Goal: Transaction & Acquisition: Purchase product/service

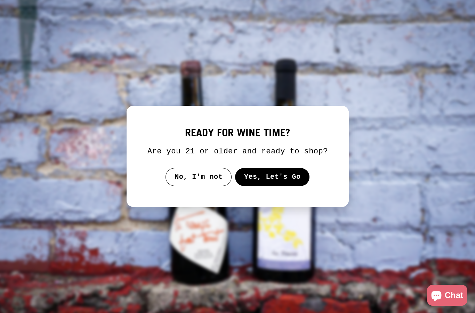
click at [266, 185] on button "Yes, Let's Go" at bounding box center [272, 177] width 75 height 18
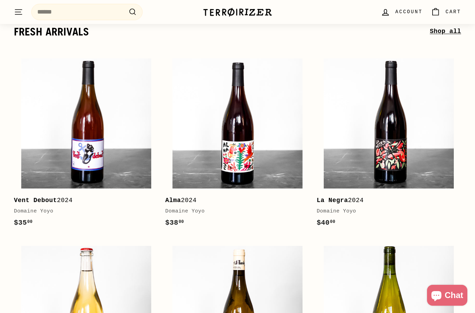
scroll to position [127, 0]
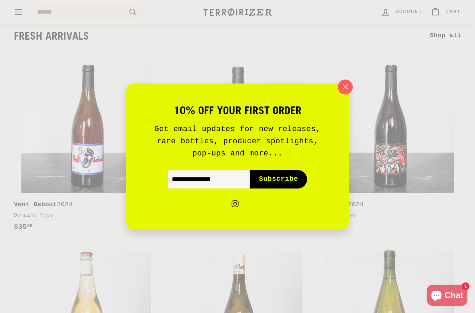
click at [345, 92] on icon "button" at bounding box center [345, 87] width 10 height 10
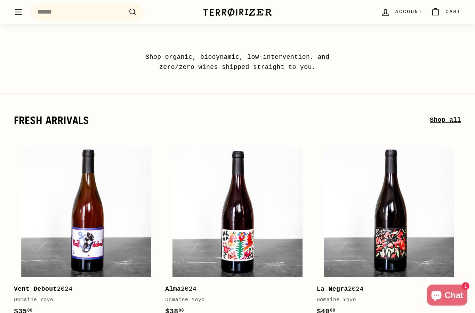
scroll to position [0, 0]
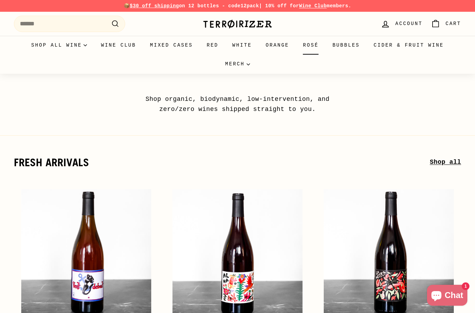
click at [312, 51] on link "Rosé" at bounding box center [311, 45] width 30 height 19
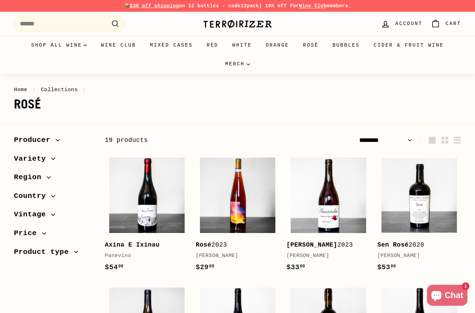
select select "******"
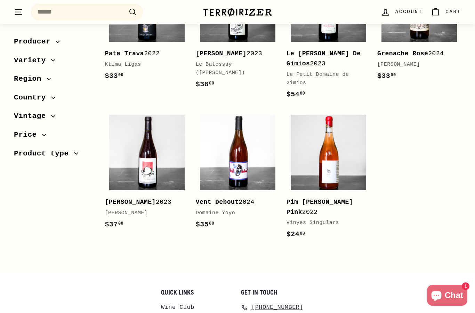
scroll to position [589, 0]
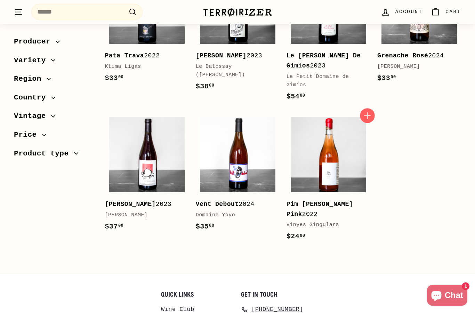
click at [368, 115] on icon "button" at bounding box center [367, 115] width 9 height 9
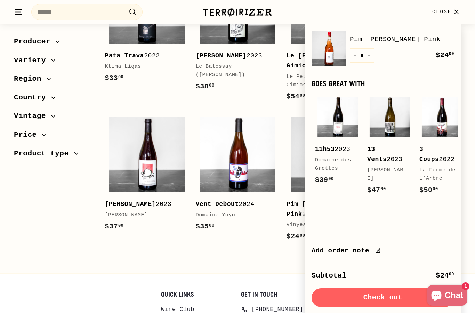
click at [443, 12] on span "Close" at bounding box center [441, 12] width 19 height 8
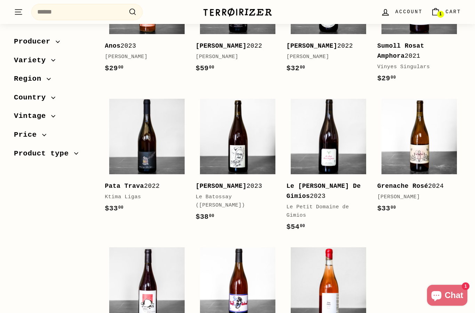
scroll to position [458, 0]
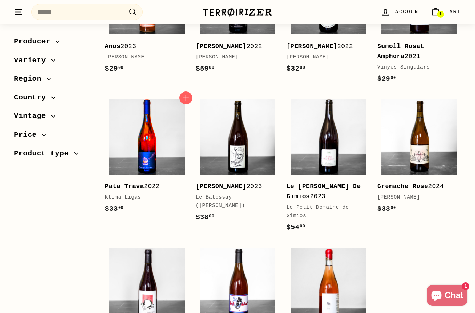
click at [155, 132] on img at bounding box center [146, 136] width 75 height 75
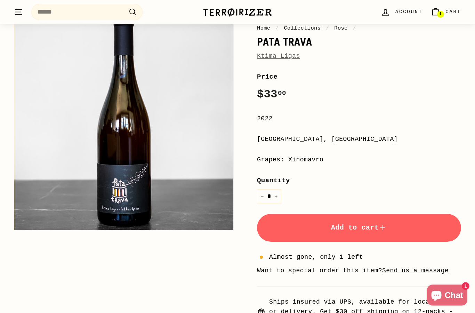
scroll to position [86, 0]
click at [377, 230] on span "Add to cart" at bounding box center [359, 227] width 56 height 8
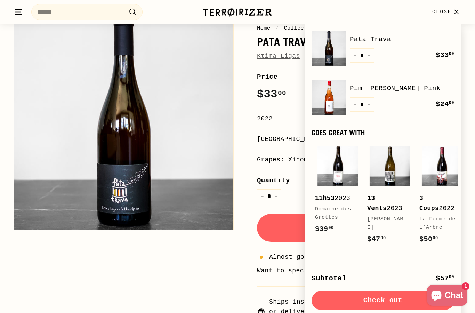
click at [441, 14] on span "Close" at bounding box center [441, 12] width 19 height 8
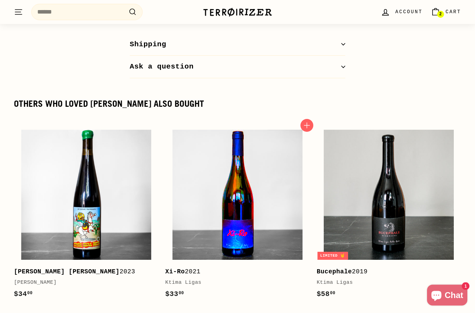
scroll to position [851, 0]
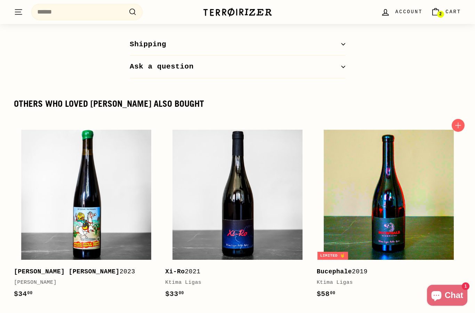
click at [385, 229] on img at bounding box center [389, 195] width 130 height 130
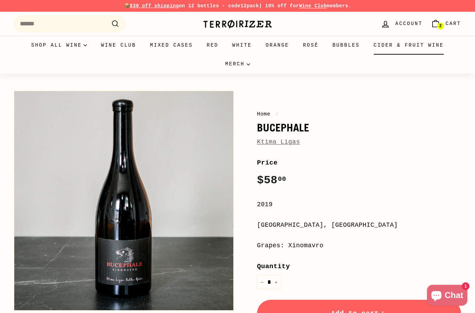
click at [382, 48] on link "Cider & Fruit Wine" at bounding box center [409, 45] width 84 height 19
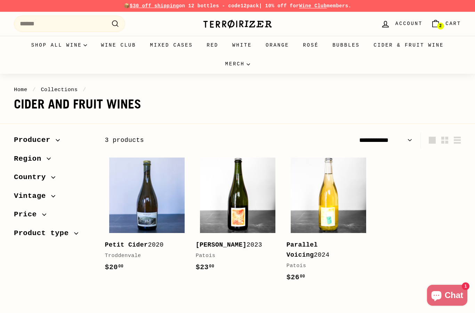
select select "**********"
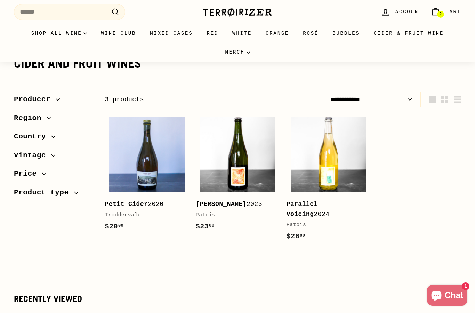
scroll to position [42, 0]
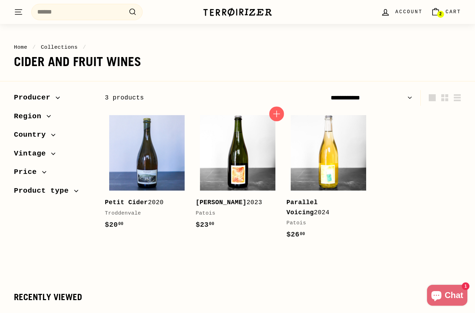
click at [280, 114] on icon "button" at bounding box center [276, 113] width 9 height 9
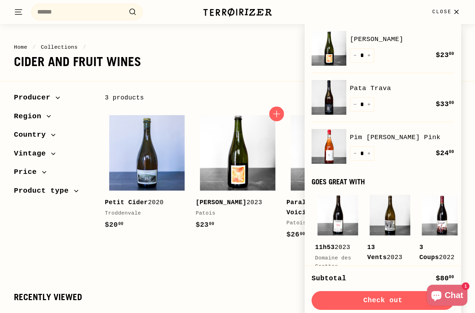
click at [446, 13] on span "Close" at bounding box center [441, 12] width 19 height 8
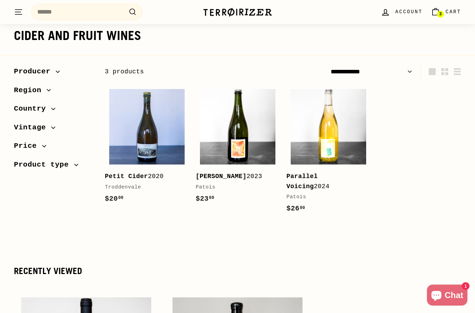
scroll to position [0, 0]
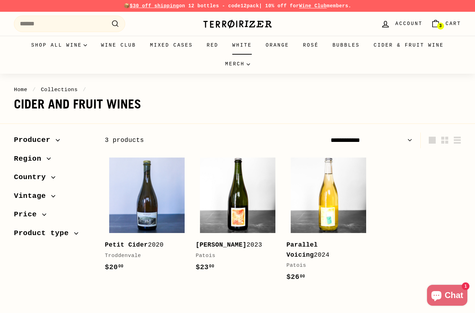
click at [246, 46] on link "White" at bounding box center [241, 45] width 33 height 19
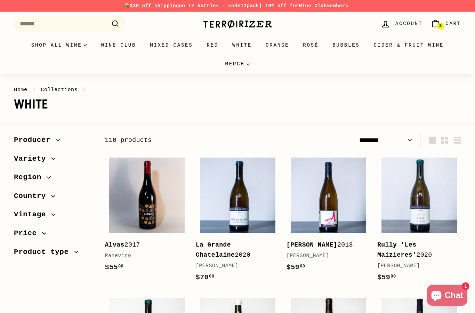
select select "******"
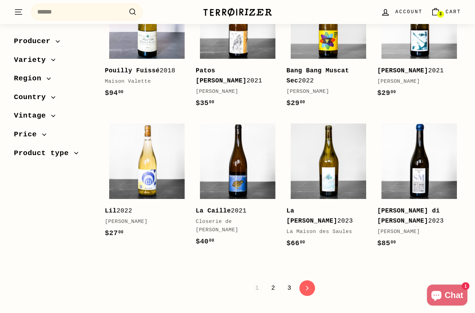
scroll to position [1307, 0]
click at [307, 285] on icon "icon-chevron" at bounding box center [307, 287] width 5 height 5
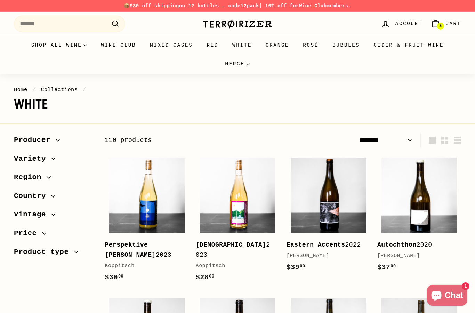
select select "******"
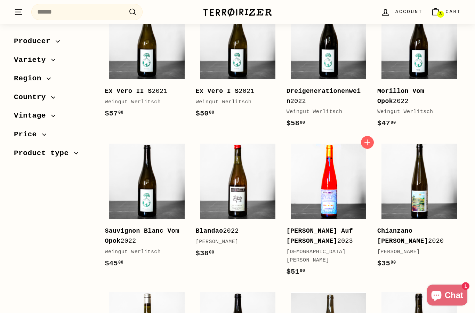
scroll to position [582, 0]
click at [369, 139] on icon "button" at bounding box center [367, 142] width 9 height 9
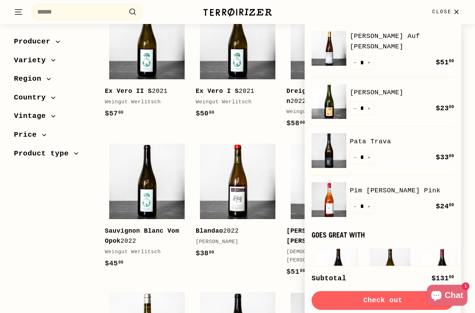
click at [451, 15] on icon "button" at bounding box center [455, 11] width 9 height 9
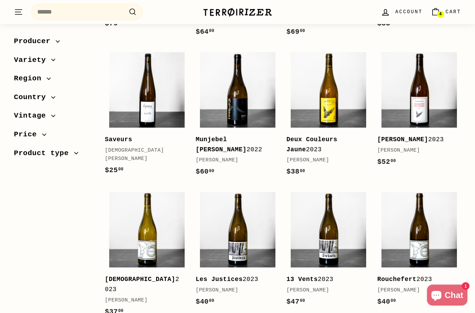
scroll to position [960, 0]
click at [444, 11] on link "4 Cart" at bounding box center [445, 12] width 39 height 21
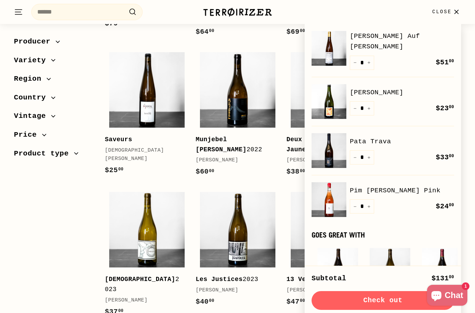
click at [443, 11] on span "Close" at bounding box center [441, 12] width 19 height 8
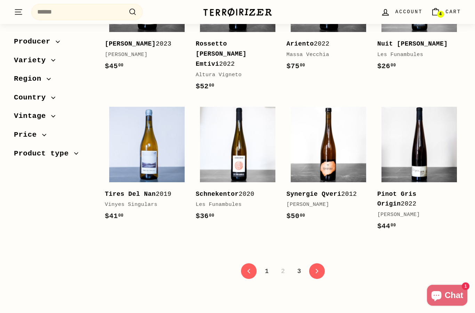
scroll to position [1332, 0]
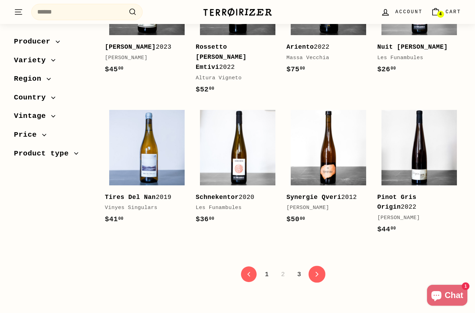
click at [318, 266] on link "icon-chevron Next" at bounding box center [316, 274] width 17 height 17
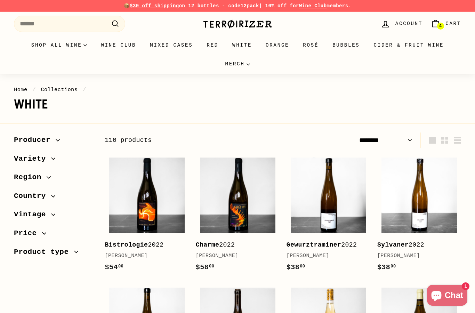
select select "******"
click at [280, 46] on link "Orange" at bounding box center [277, 45] width 37 height 19
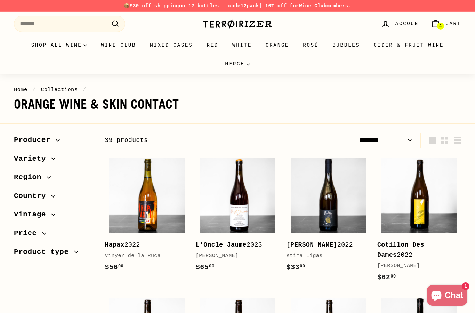
select select "******"
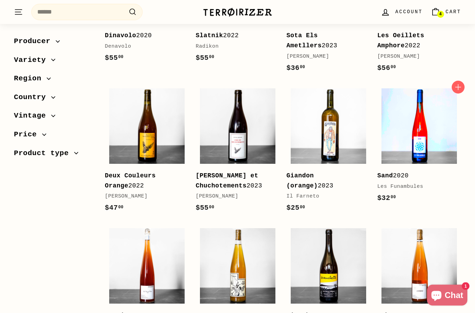
scroll to position [899, 0]
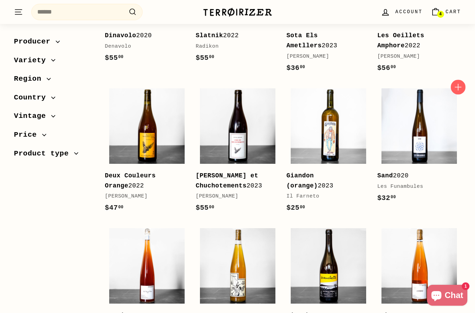
click at [458, 85] on icon "button" at bounding box center [458, 87] width 7 height 7
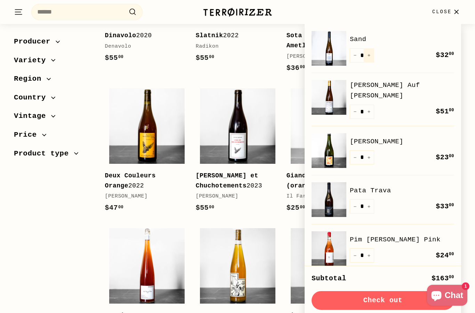
click at [367, 57] on button "+" at bounding box center [369, 55] width 10 height 14
type input "*"
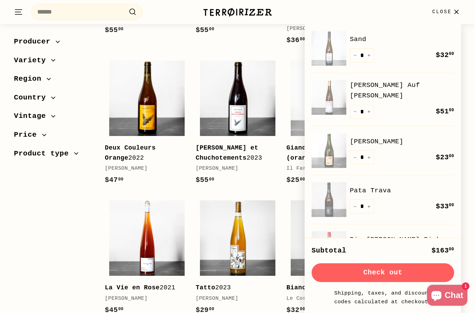
click at [447, 10] on span "Close" at bounding box center [441, 12] width 19 height 8
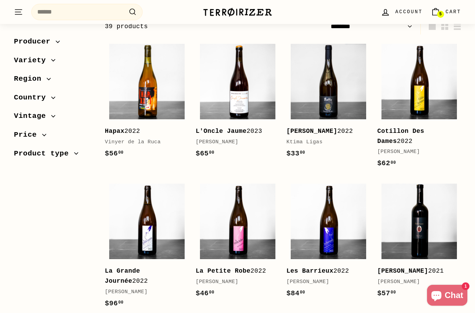
scroll to position [107, 0]
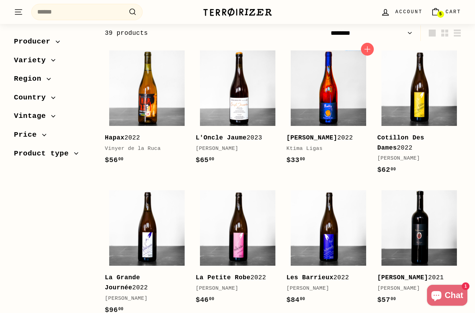
click at [341, 114] on img at bounding box center [328, 87] width 75 height 75
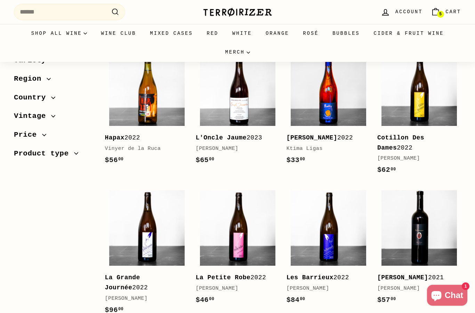
scroll to position [0, 0]
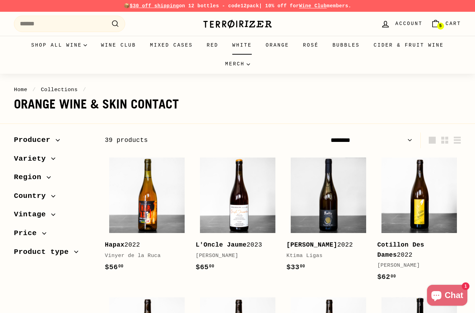
click at [247, 46] on link "White" at bounding box center [241, 45] width 33 height 19
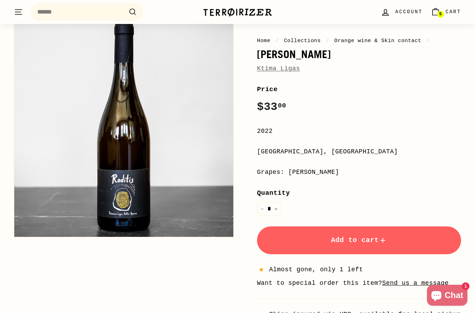
scroll to position [70, 0]
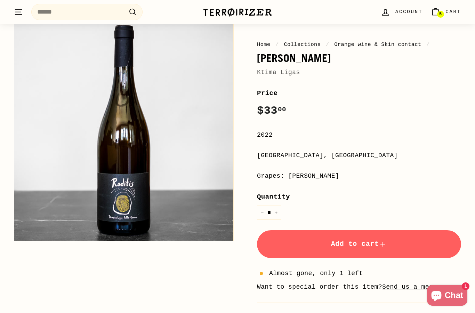
click at [382, 242] on icon "submit" at bounding box center [382, 244] width 8 height 8
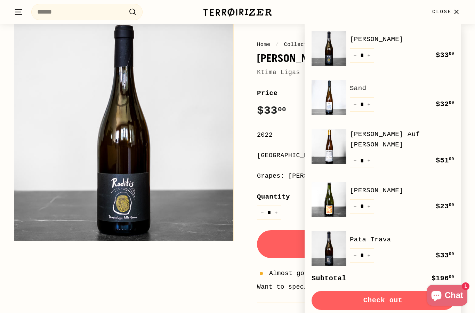
click at [449, 14] on span "Close" at bounding box center [441, 12] width 19 height 8
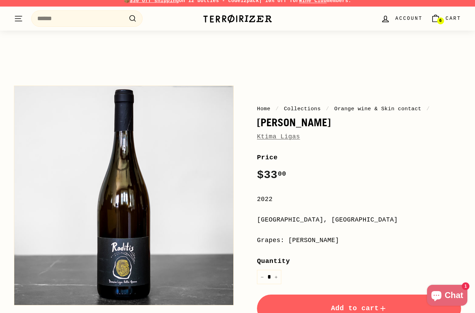
scroll to position [0, 0]
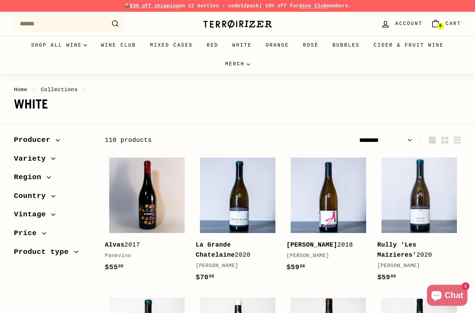
select select "******"
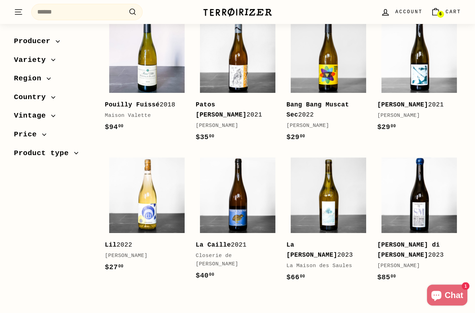
scroll to position [1273, 0]
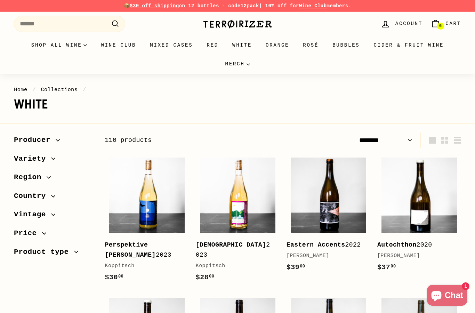
select select "******"
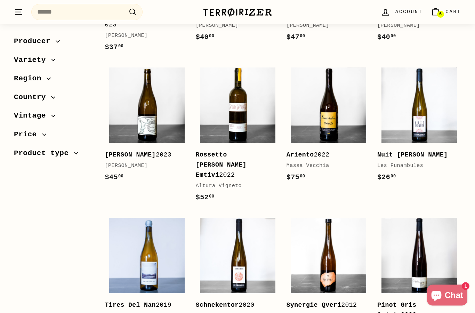
scroll to position [1224, 0]
click at [461, 62] on icon "button" at bounding box center [457, 66] width 9 height 9
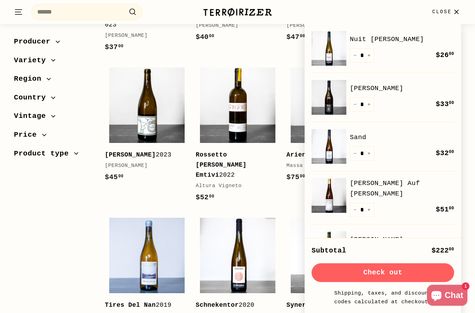
click at [442, 12] on span "Close" at bounding box center [441, 12] width 19 height 8
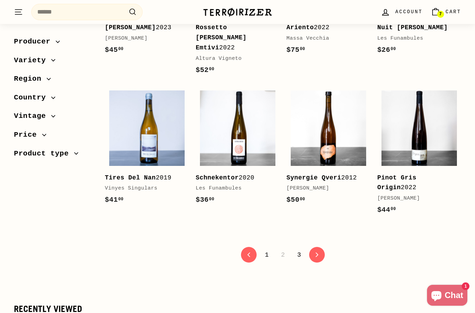
scroll to position [1347, 0]
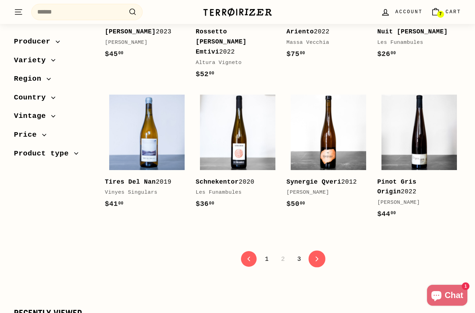
click at [319, 250] on link "icon-chevron Next" at bounding box center [316, 258] width 17 height 17
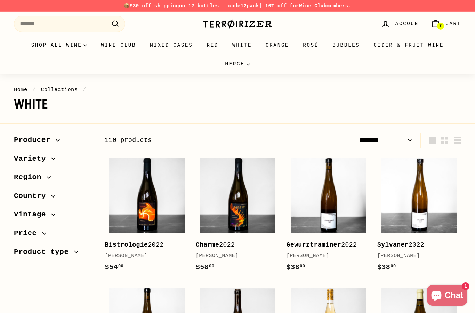
select select "******"
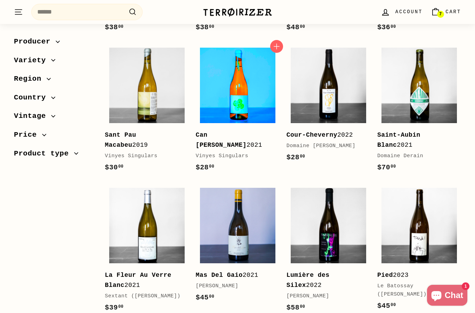
scroll to position [368, 0]
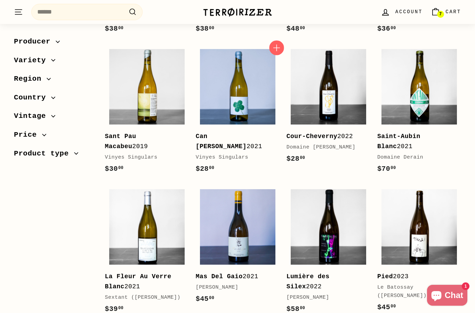
click at [278, 47] on icon "button" at bounding box center [276, 47] width 9 height 9
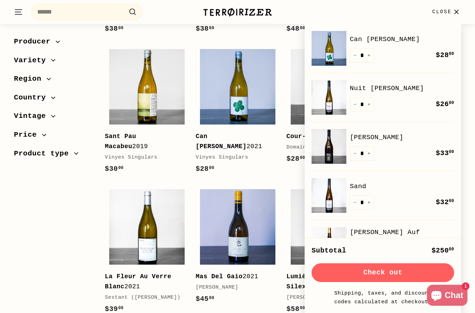
click at [441, 9] on span "Close" at bounding box center [441, 12] width 19 height 8
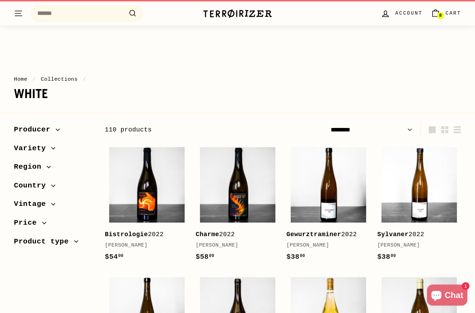
scroll to position [0, 0]
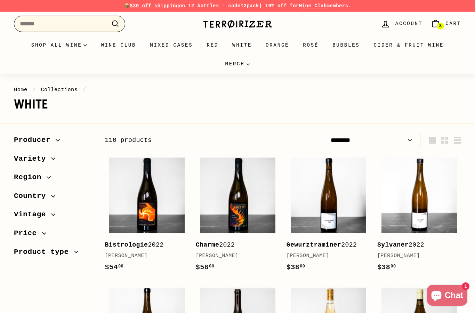
click at [70, 24] on input "Search" at bounding box center [69, 24] width 111 height 16
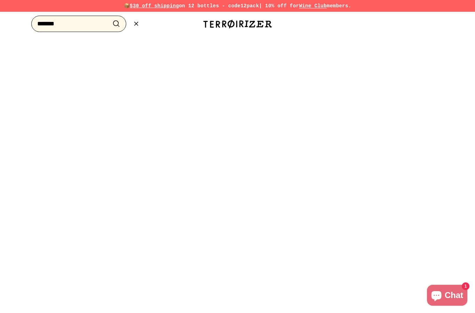
type input "*******"
click at [116, 24] on button ".cls-1{fill:none;stroke:#000;stroke-miterlimit:10;stroke-width:2px} Search" at bounding box center [116, 23] width 13 height 11
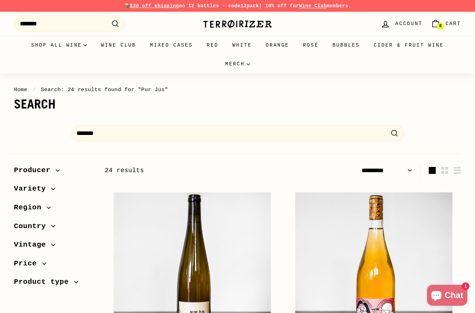
select select "*********"
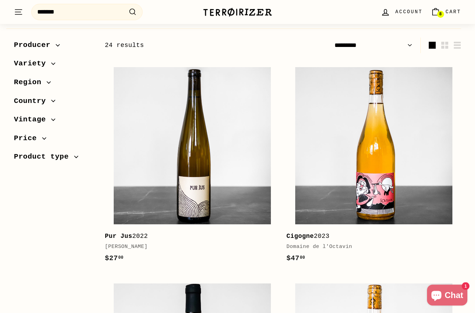
scroll to position [125, 0]
click at [274, 62] on icon "button" at bounding box center [276, 61] width 9 height 9
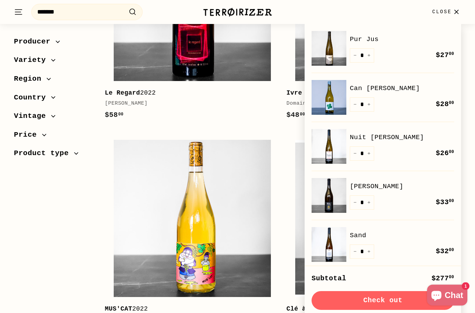
scroll to position [487, 0]
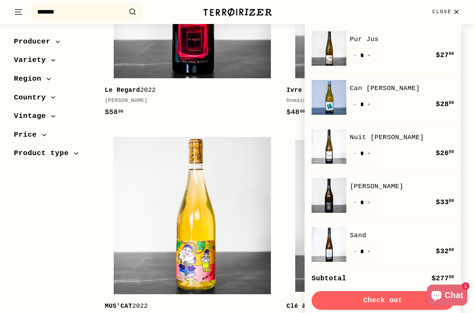
click at [448, 16] on button "Close" at bounding box center [446, 12] width 37 height 21
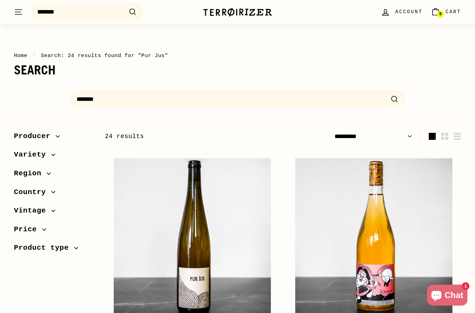
scroll to position [0, 0]
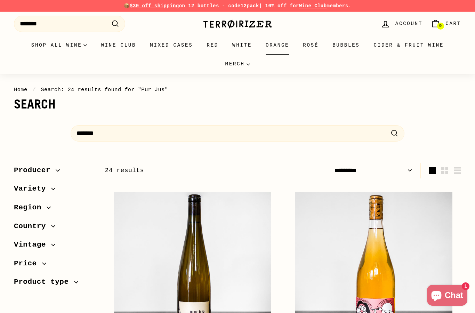
click at [276, 45] on link "Orange" at bounding box center [277, 45] width 37 height 19
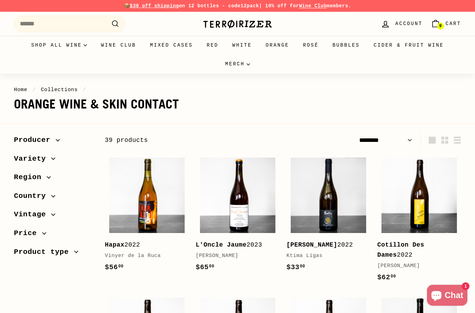
select select "******"
click at [242, 47] on link "White" at bounding box center [241, 45] width 33 height 19
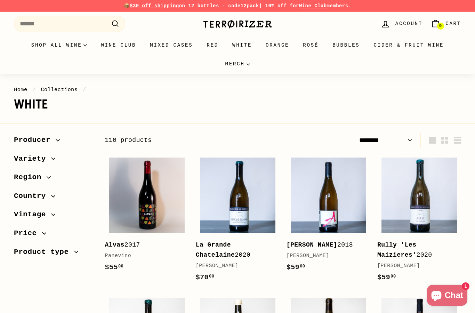
select select "******"
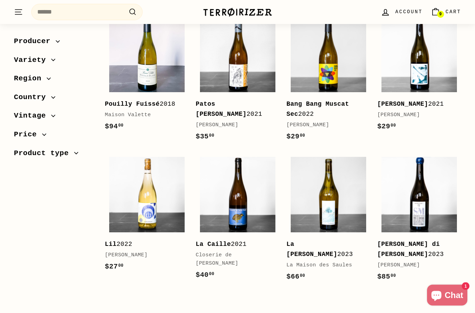
scroll to position [1273, 0]
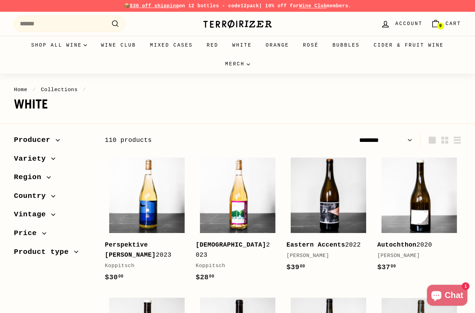
select select "******"
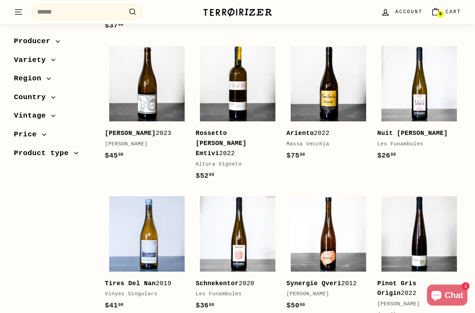
scroll to position [1246, 0]
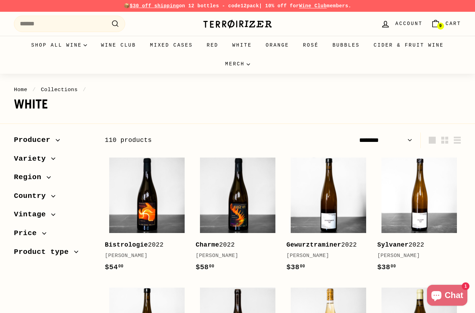
select select "******"
click at [384, 43] on link "Cider & Fruit Wine" at bounding box center [409, 45] width 84 height 19
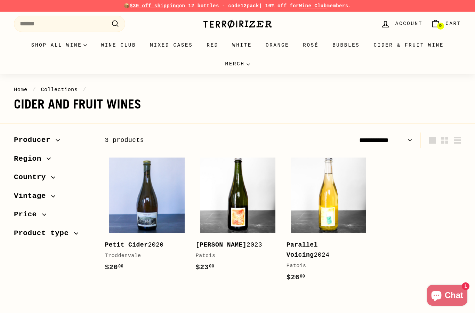
select select "**********"
click at [369, 159] on icon "button" at bounding box center [367, 156] width 9 height 9
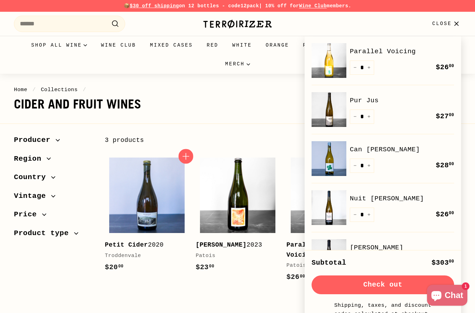
click at [189, 158] on icon "button" at bounding box center [185, 156] width 9 height 9
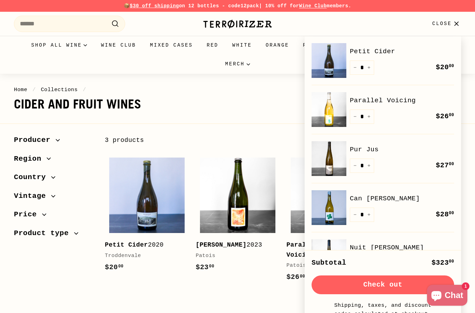
click at [392, 283] on button "Check out" at bounding box center [382, 284] width 143 height 19
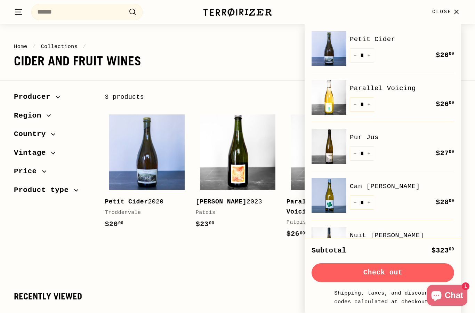
click at [451, 13] on span "Close" at bounding box center [441, 12] width 19 height 8
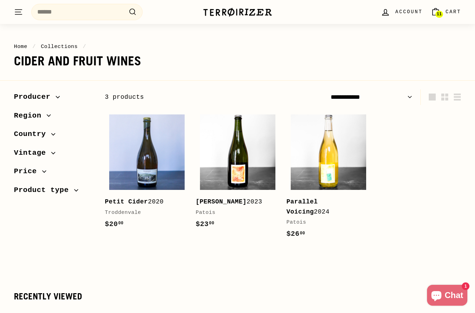
click at [21, 47] on link "Home" at bounding box center [21, 46] width 14 height 6
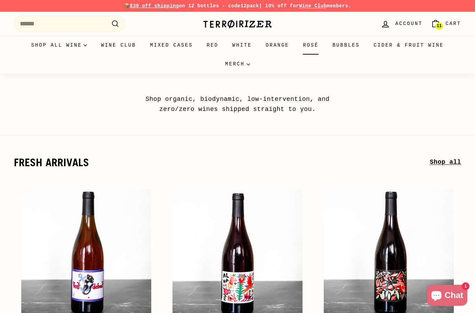
click at [313, 50] on link "Rosé" at bounding box center [311, 45] width 30 height 19
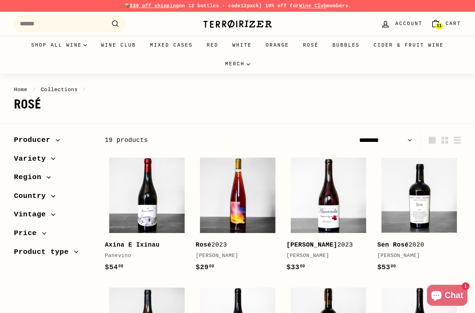
select select "******"
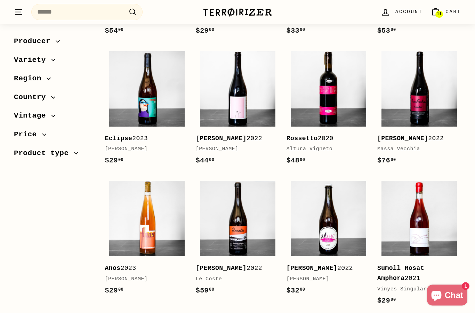
scroll to position [237, 0]
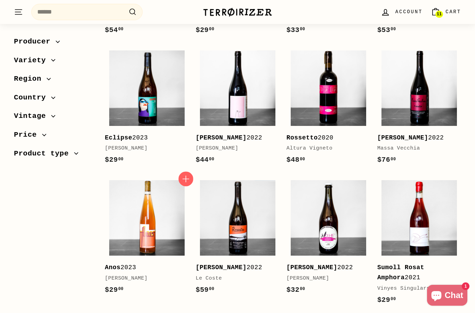
click at [185, 179] on icon "button" at bounding box center [185, 178] width 9 height 9
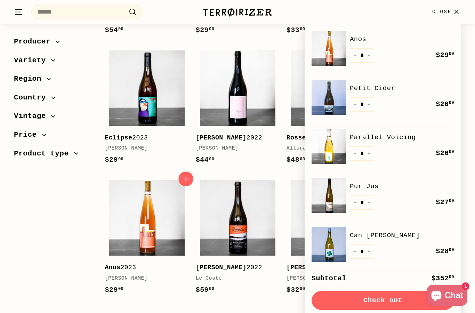
scroll to position [265, 0]
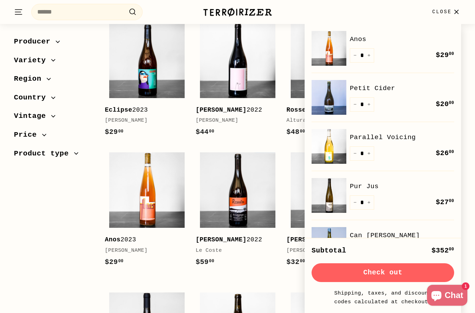
click at [397, 275] on button "Check out" at bounding box center [382, 272] width 143 height 19
